Goal: Task Accomplishment & Management: Use online tool/utility

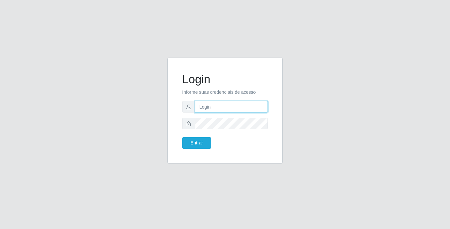
click at [240, 106] on input "text" at bounding box center [231, 107] width 73 height 12
type input "[PERSON_NAME]"
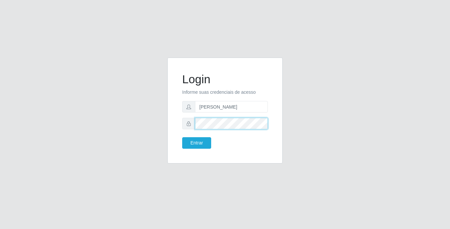
click at [182, 137] on button "Entrar" at bounding box center [196, 143] width 29 height 12
click at [202, 145] on button "Entrar" at bounding box center [196, 143] width 29 height 12
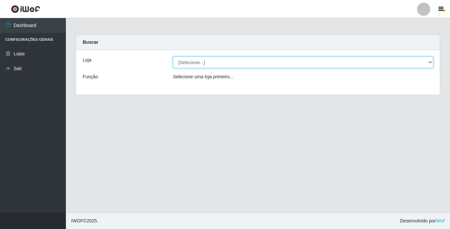
drag, startPoint x: 260, startPoint y: 60, endPoint x: 256, endPoint y: 64, distance: 5.1
click at [260, 60] on select "[Selecione...] Bemais Supermercados - [GEOGRAPHIC_DATA]" at bounding box center [303, 63] width 261 height 12
select select "250"
click at [173, 57] on select "[Selecione...] Bemais Supermercados - [GEOGRAPHIC_DATA]" at bounding box center [303, 63] width 261 height 12
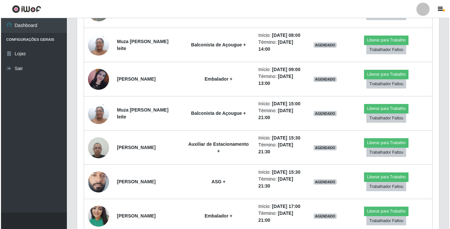
scroll to position [296, 0]
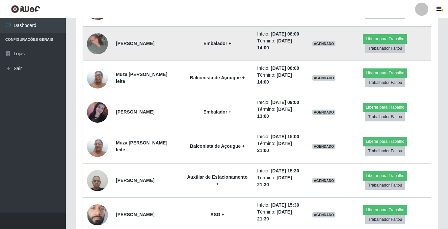
click at [96, 45] on img at bounding box center [97, 43] width 21 height 21
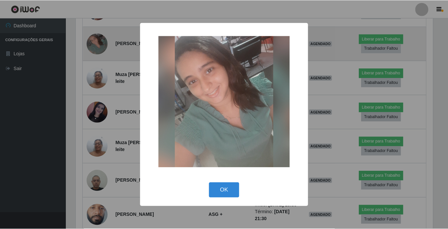
scroll to position [137, 359]
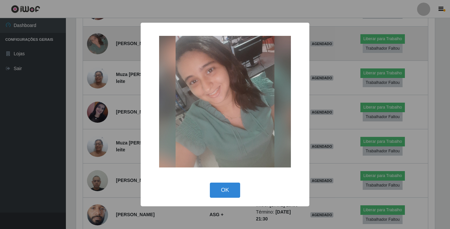
click at [96, 45] on div "× OK Cancel" at bounding box center [225, 114] width 450 height 229
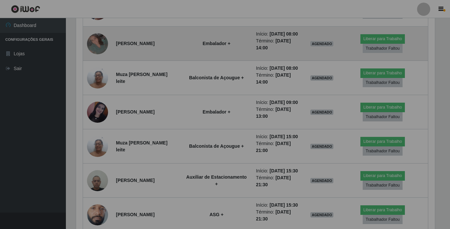
scroll to position [137, 362]
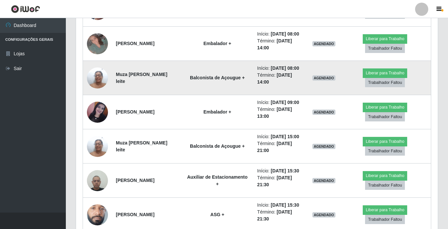
click at [98, 83] on img at bounding box center [97, 78] width 21 height 28
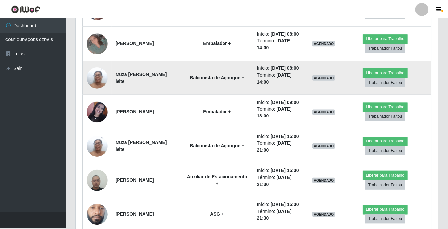
scroll to position [137, 359]
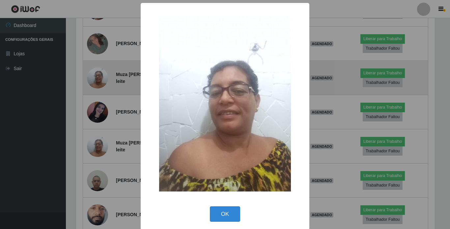
click at [98, 83] on div "× OK Cancel" at bounding box center [225, 114] width 450 height 229
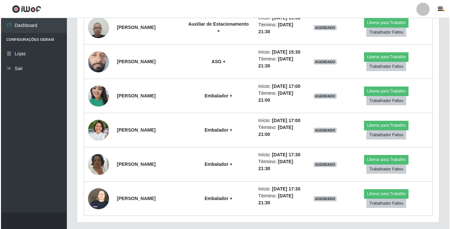
scroll to position [461, 0]
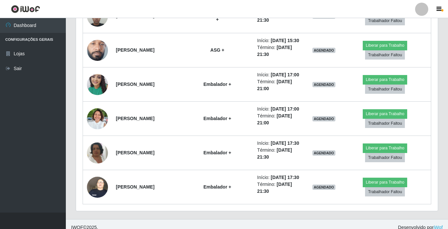
click at [100, 118] on img at bounding box center [97, 118] width 21 height 28
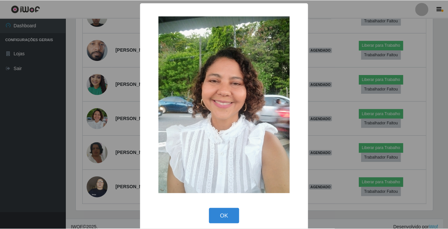
scroll to position [137, 359]
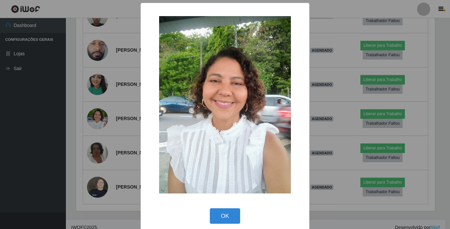
click at [100, 118] on div "× OK Cancel" at bounding box center [225, 114] width 450 height 229
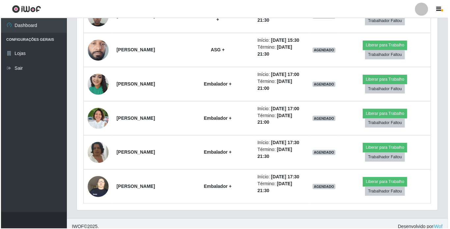
scroll to position [137, 362]
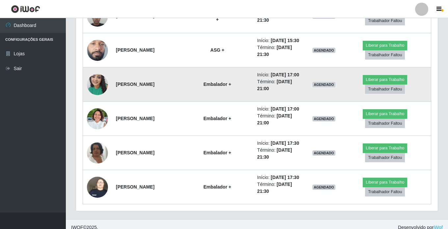
click at [100, 88] on img at bounding box center [97, 85] width 21 height 28
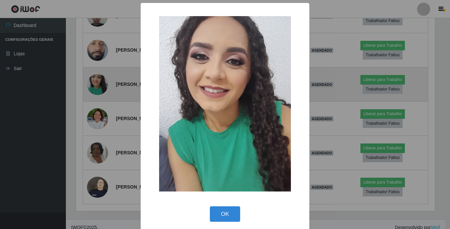
click at [100, 88] on div "× OK Cancel" at bounding box center [225, 114] width 450 height 229
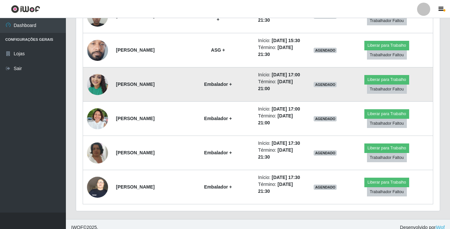
scroll to position [137, 362]
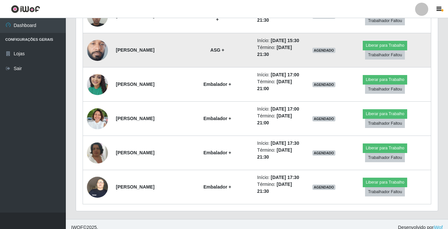
click at [95, 52] on img at bounding box center [97, 50] width 21 height 47
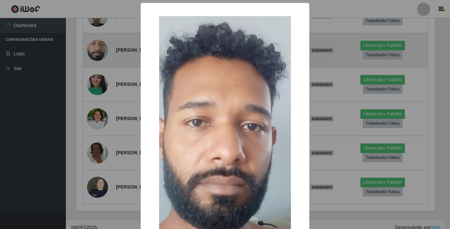
click at [95, 52] on div "× OK Cancel" at bounding box center [225, 114] width 450 height 229
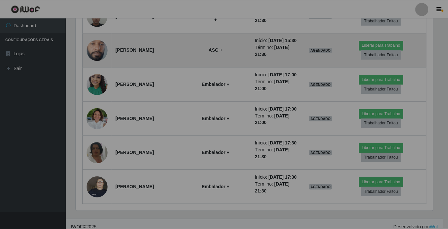
scroll to position [137, 362]
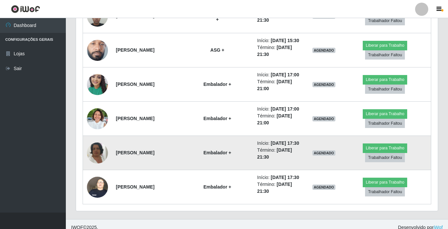
click at [98, 152] on img at bounding box center [97, 153] width 21 height 38
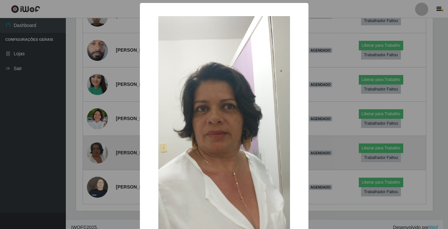
scroll to position [137, 359]
click at [98, 152] on div "× OK Cancel" at bounding box center [225, 114] width 450 height 229
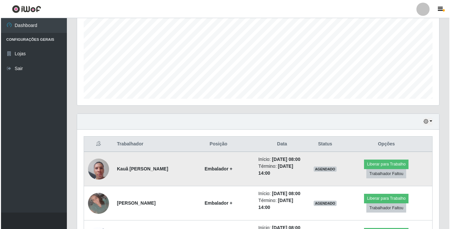
scroll to position [171, 0]
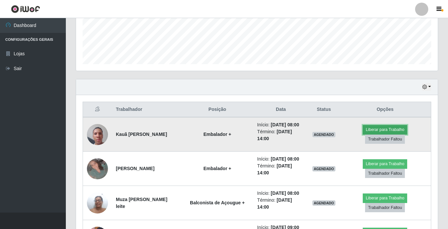
click at [391, 128] on button "Liberar para Trabalho" at bounding box center [385, 129] width 44 height 9
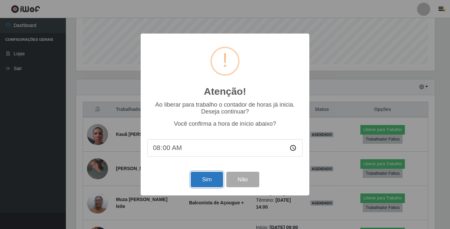
click at [218, 180] on button "Sim" at bounding box center [207, 179] width 32 height 15
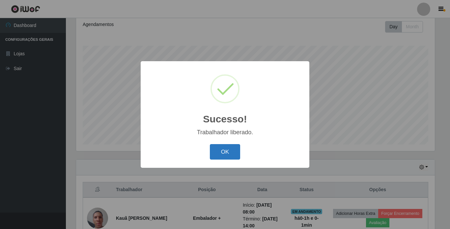
click at [219, 151] on button "OK" at bounding box center [225, 151] width 31 height 15
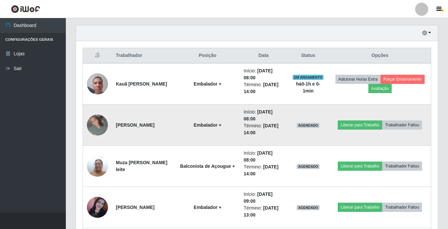
scroll to position [289, 0]
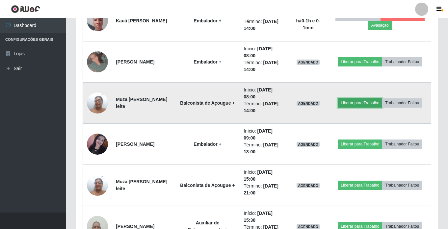
click at [365, 101] on button "Liberar para Trabalho" at bounding box center [360, 103] width 44 height 9
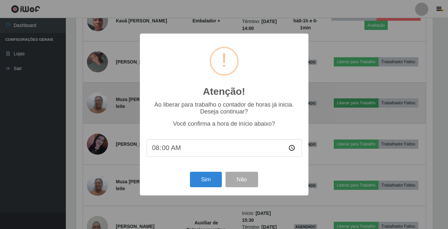
scroll to position [137, 359]
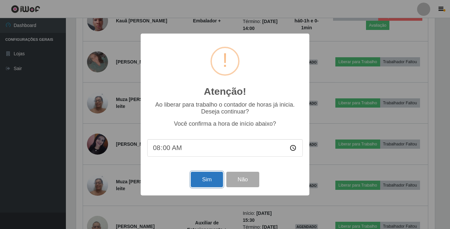
click at [211, 178] on button "Sim" at bounding box center [207, 179] width 32 height 15
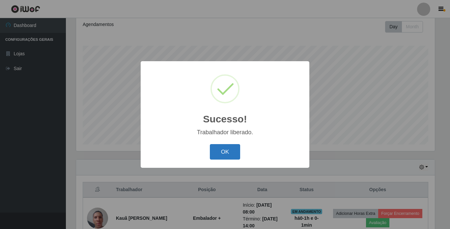
click at [230, 155] on button "OK" at bounding box center [225, 151] width 31 height 15
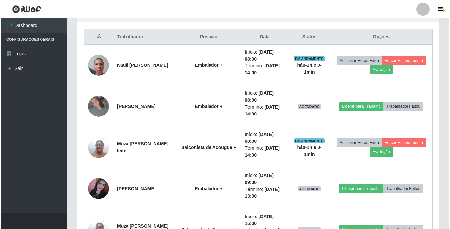
scroll to position [256, 0]
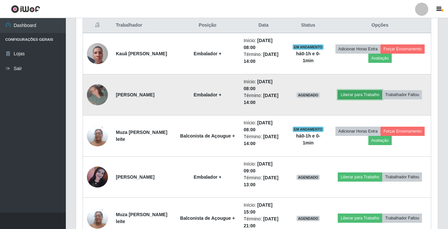
click at [352, 95] on button "Liberar para Trabalho" at bounding box center [360, 94] width 44 height 9
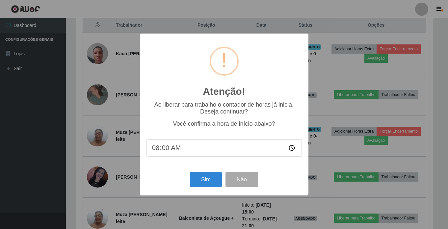
scroll to position [137, 359]
click at [216, 177] on button "Sim" at bounding box center [207, 179] width 32 height 15
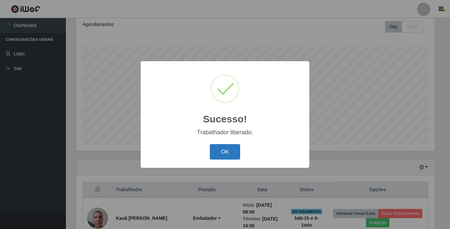
click at [233, 155] on button "OK" at bounding box center [225, 151] width 31 height 15
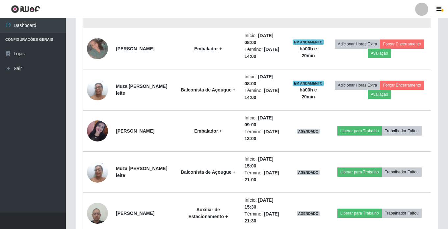
scroll to position [313, 0]
